Goal: Download file/media

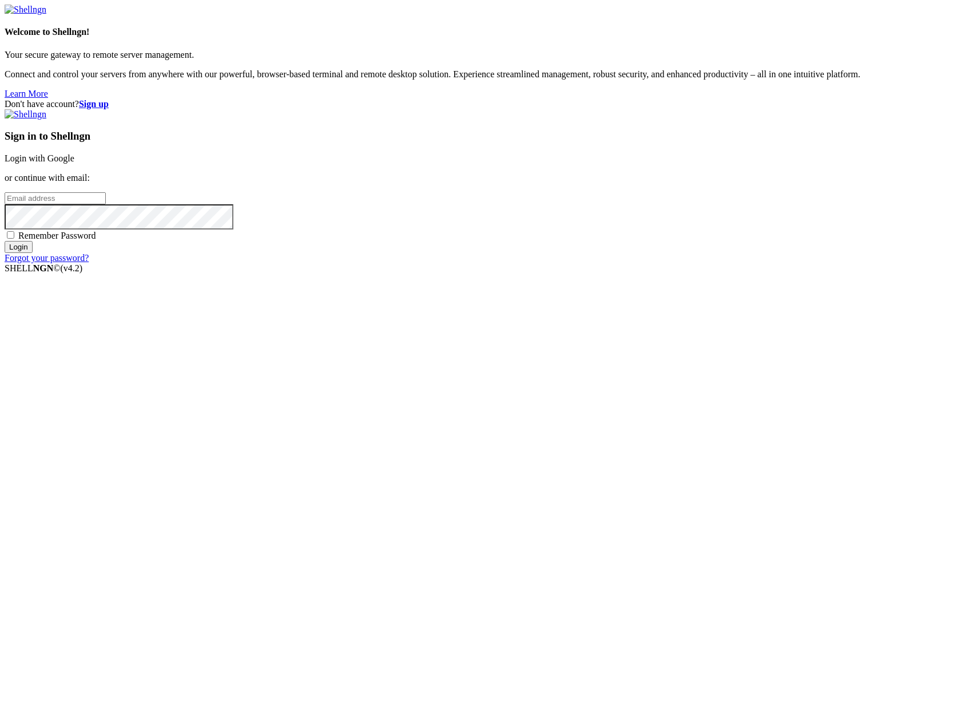
click at [106, 204] on input "email" at bounding box center [55, 198] width 101 height 12
type input "[PERSON_NAME][EMAIL_ADDRESS][DOMAIN_NAME]"
click at [33, 253] on input "Login" at bounding box center [19, 247] width 28 height 12
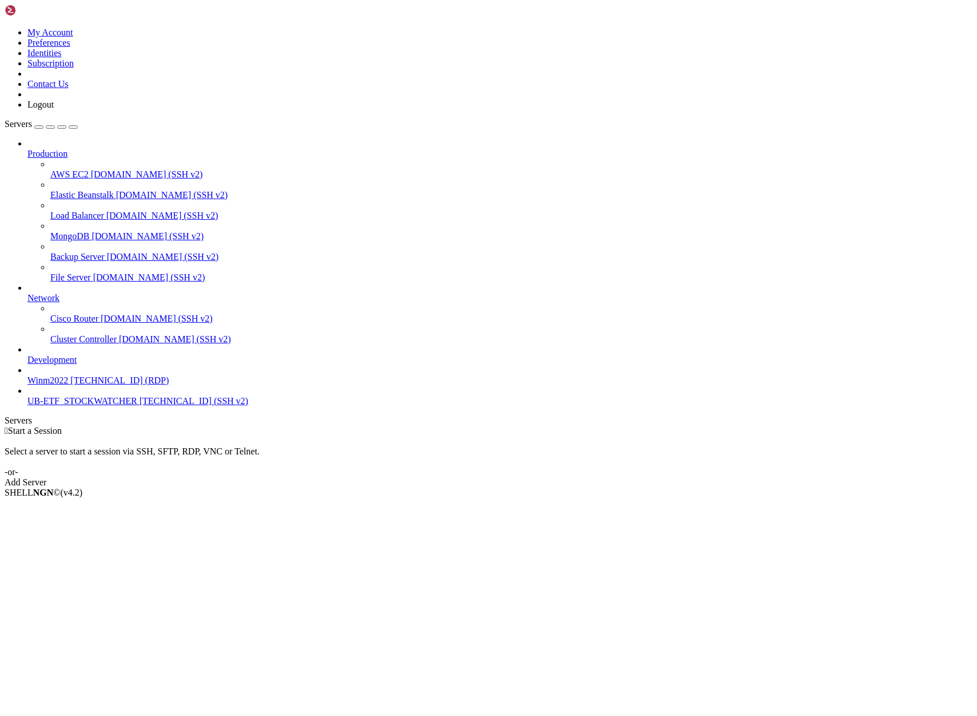
click at [58, 406] on span "UB-ETF_STOCKWATCHER" at bounding box center [82, 401] width 110 height 10
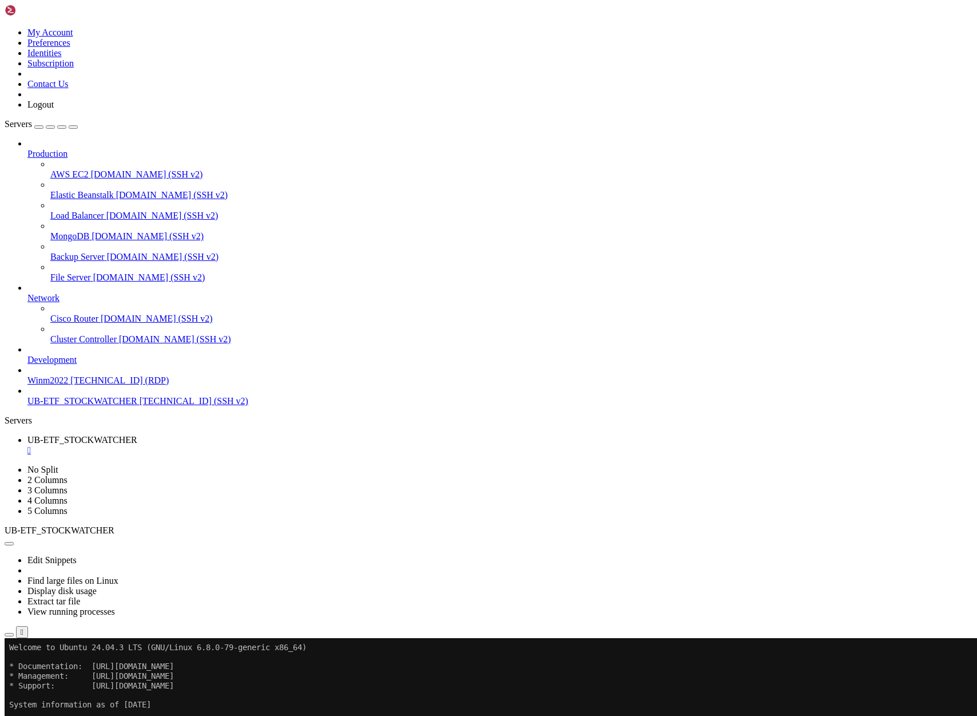
click at [9, 634] on icon "button" at bounding box center [9, 634] width 0 height 0
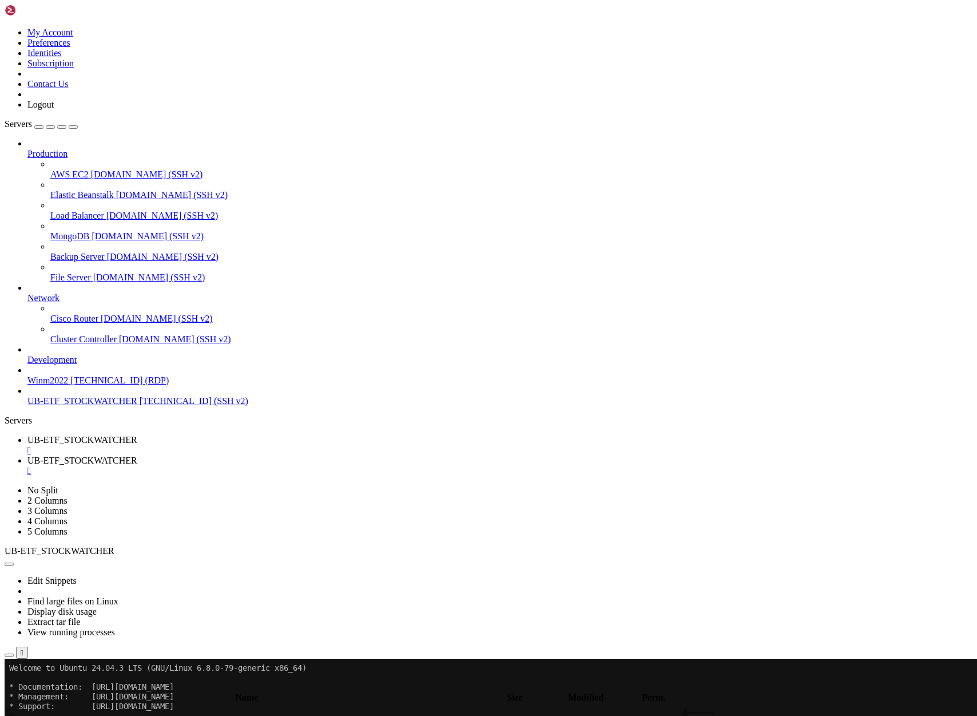
scroll to position [110, 0]
type input "/home/ubuntu/ProjectIND"
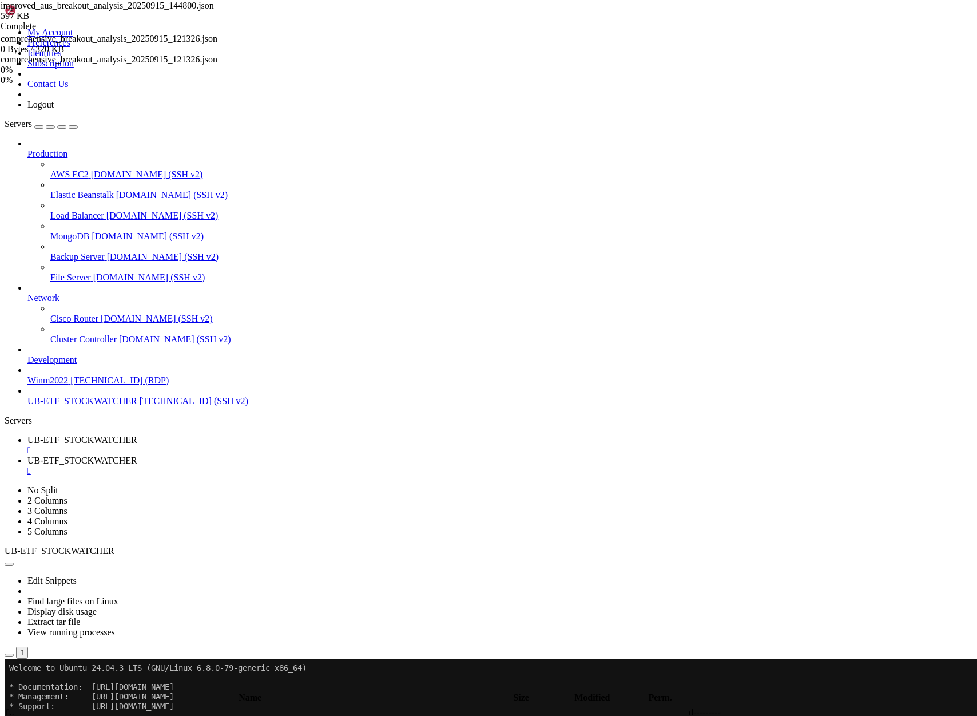
click at [214, 10] on span "improved_aus_breakout_analysis_20250915_144800.json" at bounding box center [107, 6] width 213 height 10
click at [137, 435] on span "UB-ETF_STOCKWATCHER" at bounding box center [82, 440] width 110 height 10
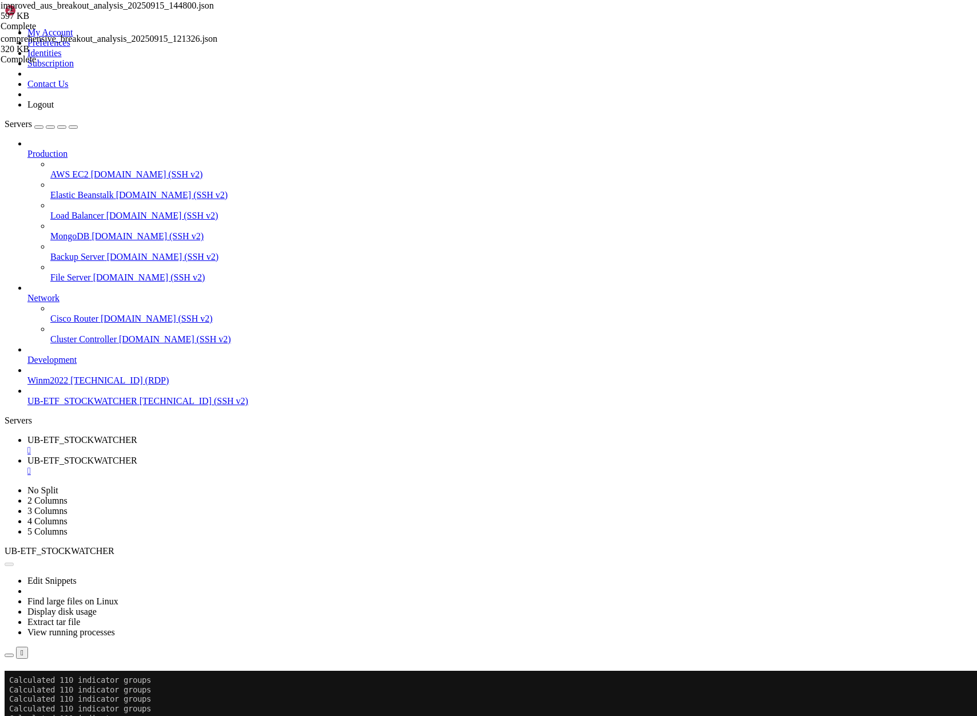
scroll to position [26363, 0]
click at [50, 681] on button "Reconnect" at bounding box center [28, 687] width 46 height 12
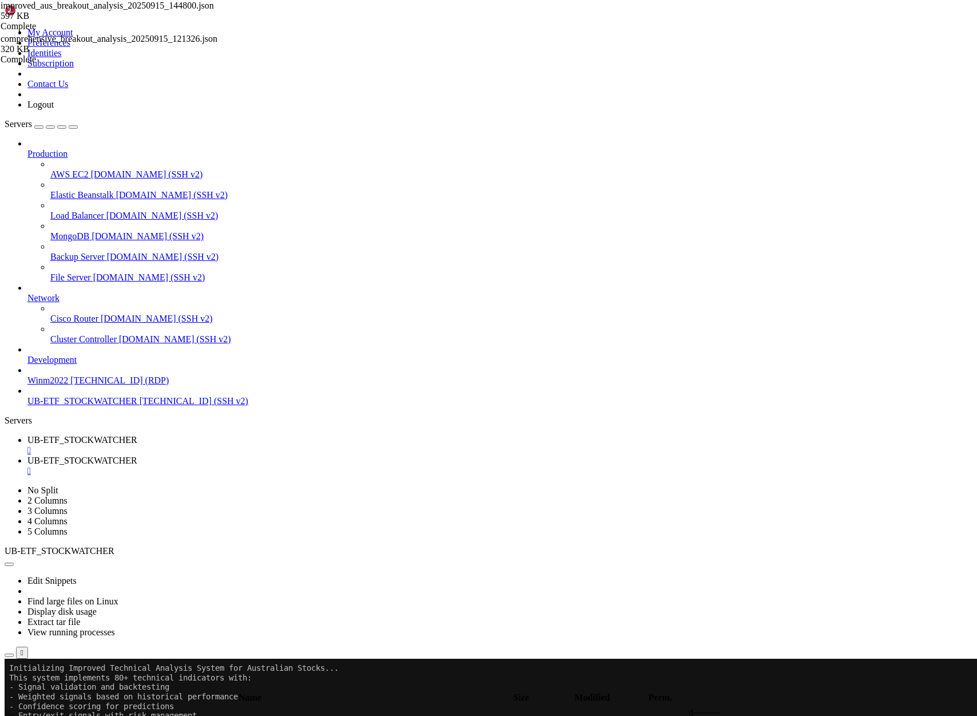
scroll to position [78354, 0]
drag, startPoint x: 98, startPoint y: 821, endPoint x: 136, endPoint y: 820, distance: 37.8
click at [347, 466] on div "" at bounding box center [499, 471] width 945 height 10
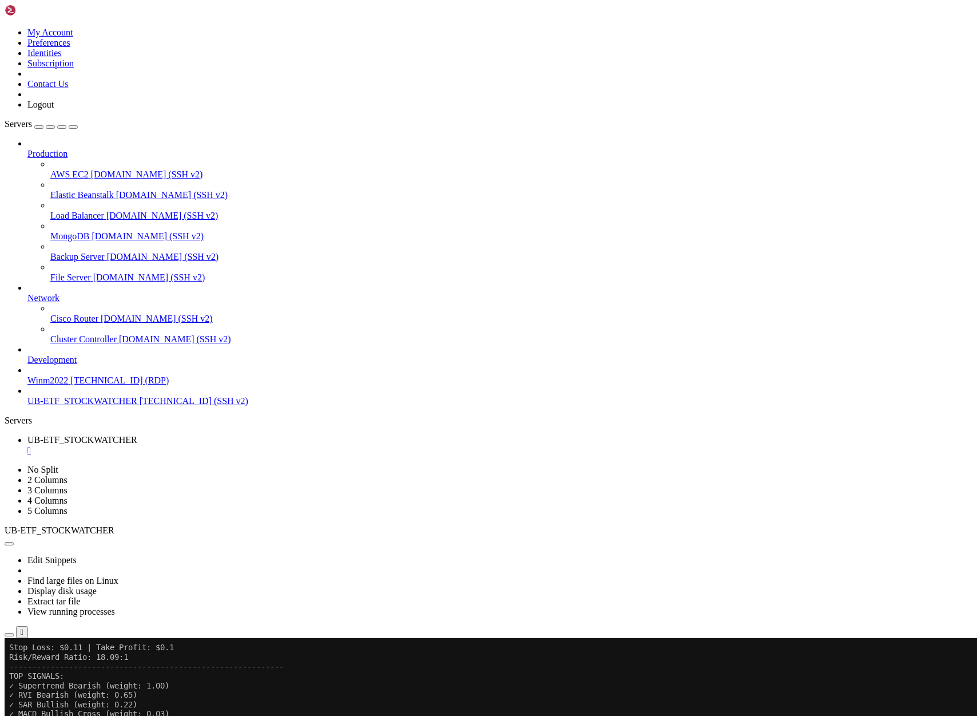
click at [9, 634] on icon "button" at bounding box center [9, 634] width 0 height 0
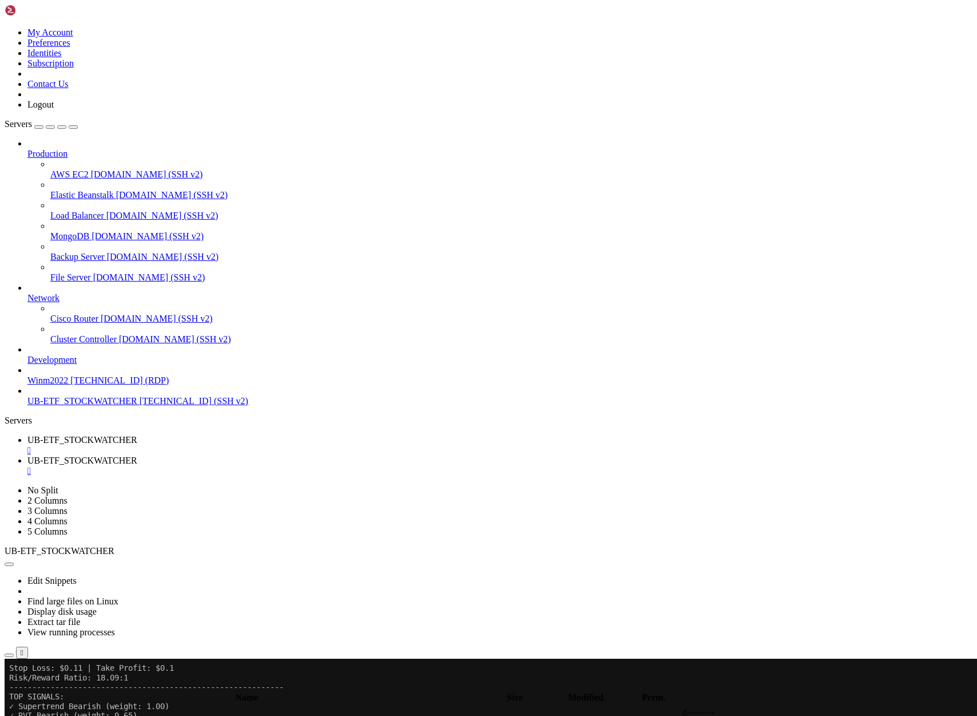
scroll to position [383, 0]
type input "/home/ubuntu/ProjectIND"
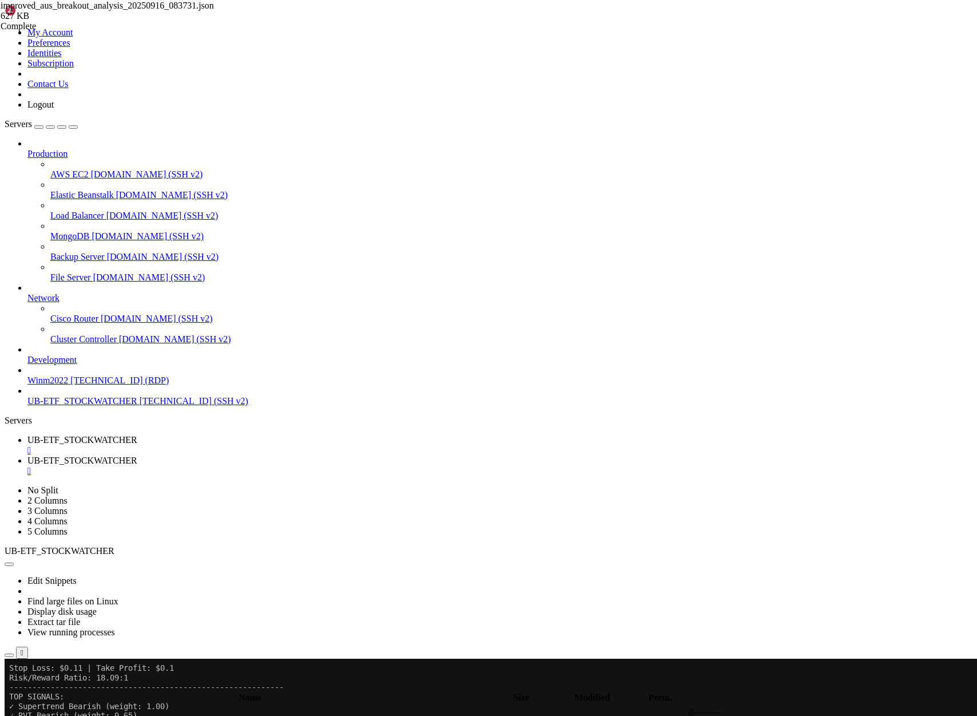
click at [214, 10] on span "improved_aus_breakout_analysis_20250916_083731.json" at bounding box center [107, 6] width 213 height 10
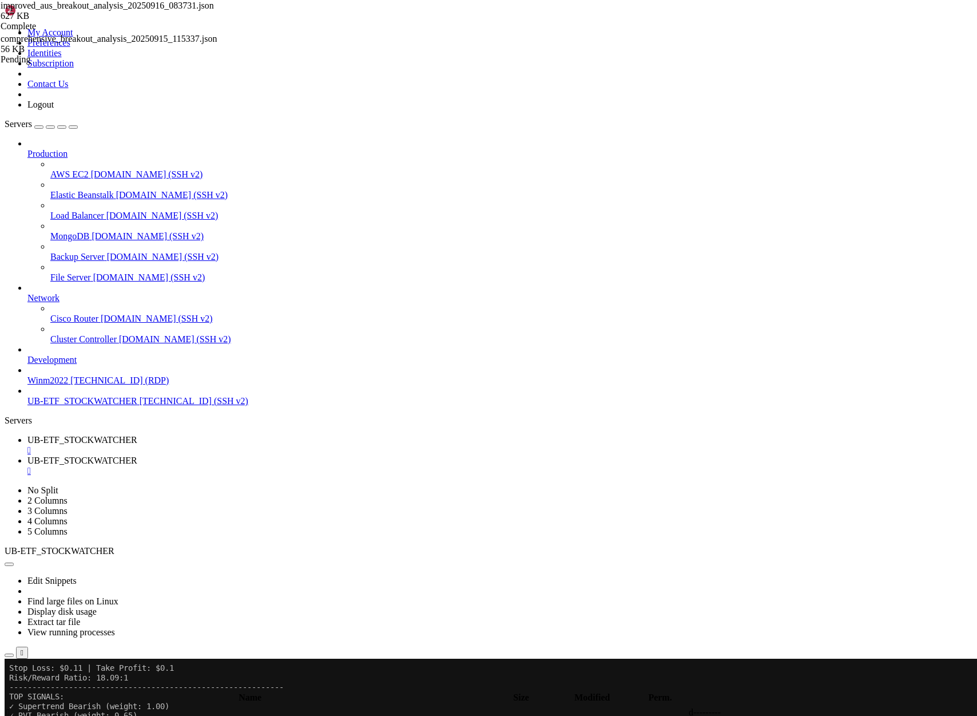
click at [779, 435] on ul "UB-ETF_STOCKWATCHER  UB-ETF_STOCKWATCHER " at bounding box center [489, 455] width 968 height 41
click at [783, 435] on ul "UB-ETF_STOCKWATCHER  UB-ETF_STOCKWATCHER " at bounding box center [489, 455] width 968 height 41
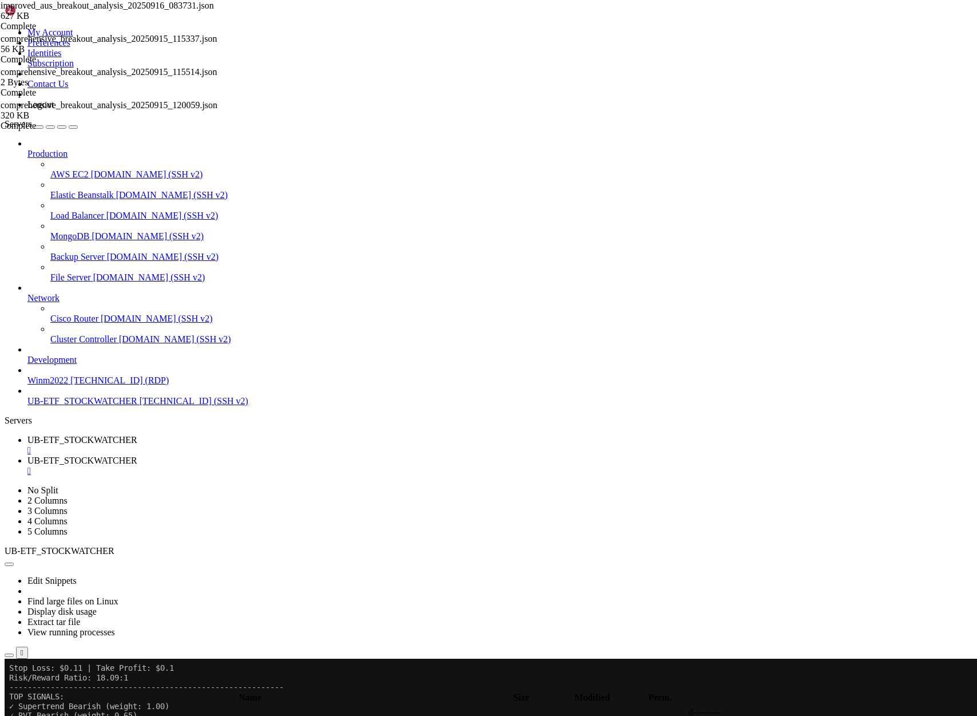
click at [137, 435] on span "UB-ETF_STOCKWATCHER" at bounding box center [82, 440] width 110 height 10
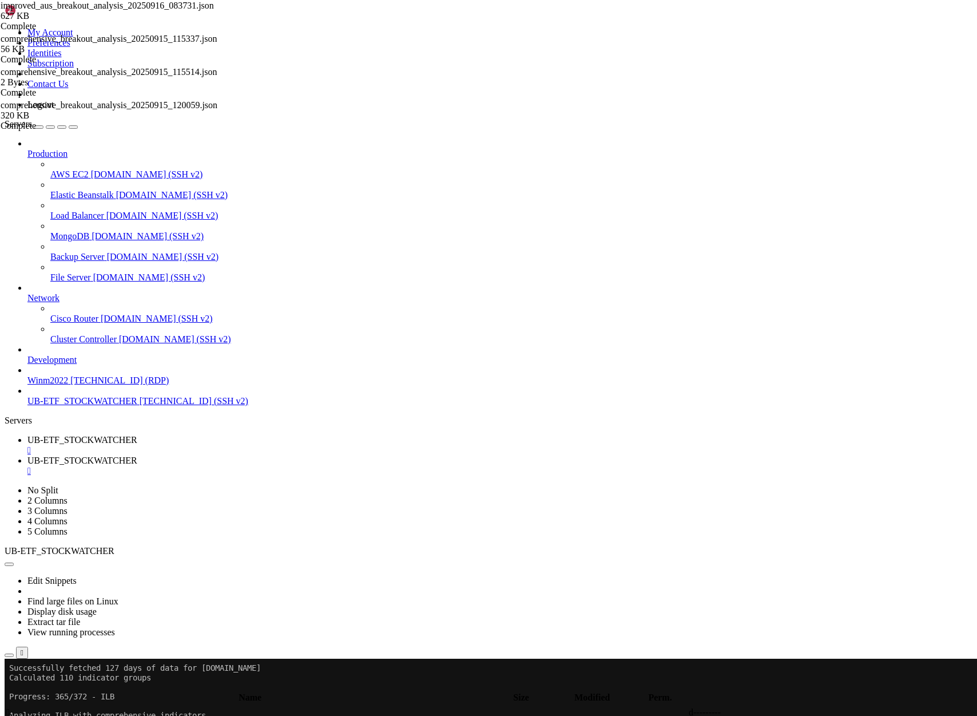
drag, startPoint x: 255, startPoint y: 1287, endPoint x: 10, endPoint y: 1227, distance: 251.5
